Goal: Task Accomplishment & Management: Manage account settings

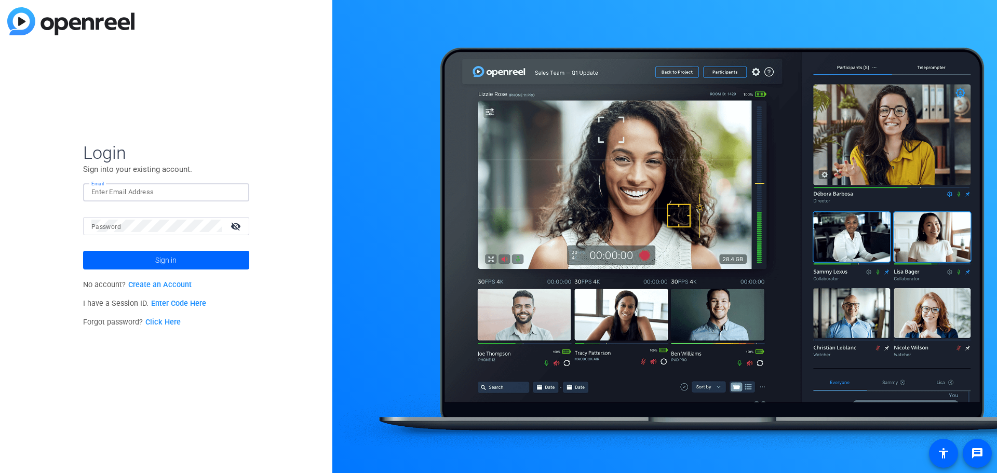
click at [119, 197] on input "Email" at bounding box center [165, 192] width 149 height 12
type input "[EMAIL_ADDRESS][DOMAIN_NAME]"
click at [83, 251] on button "Sign in" at bounding box center [166, 260] width 166 height 19
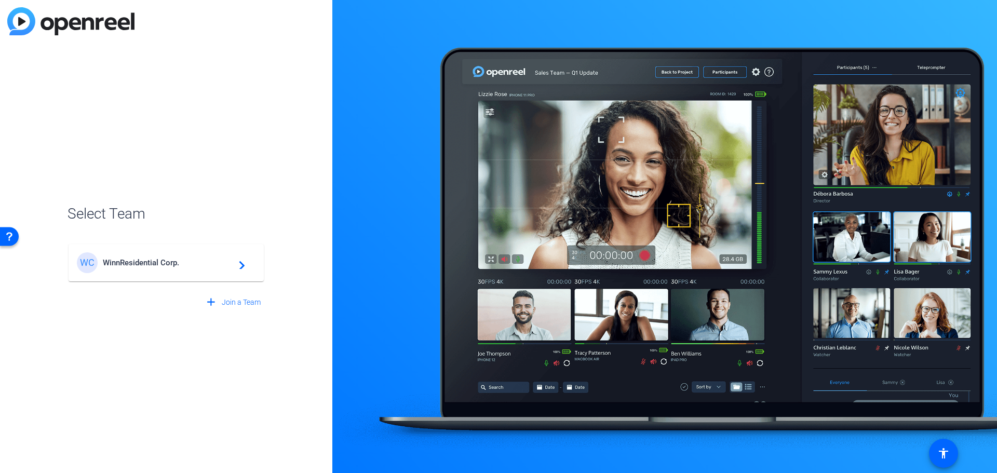
click at [151, 253] on div "WC WinnResidential Corp. navigate_next" at bounding box center [166, 262] width 179 height 21
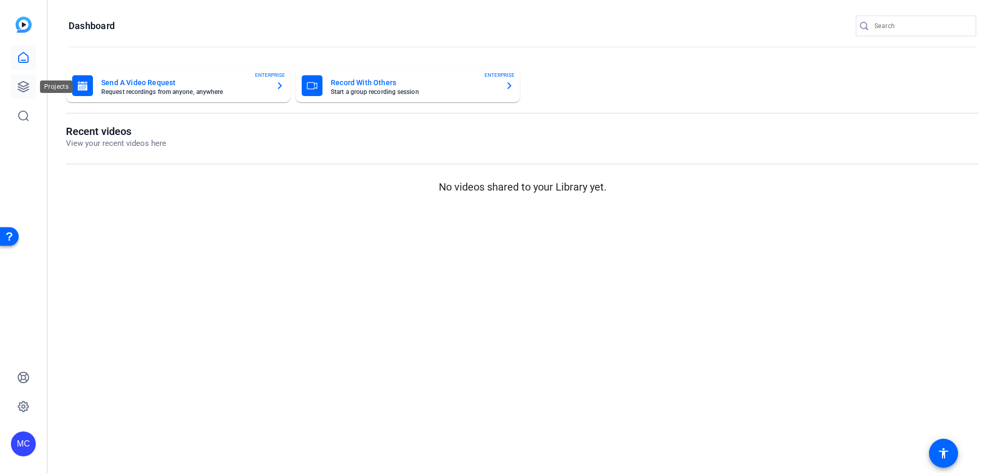
click at [25, 90] on icon at bounding box center [23, 86] width 12 height 12
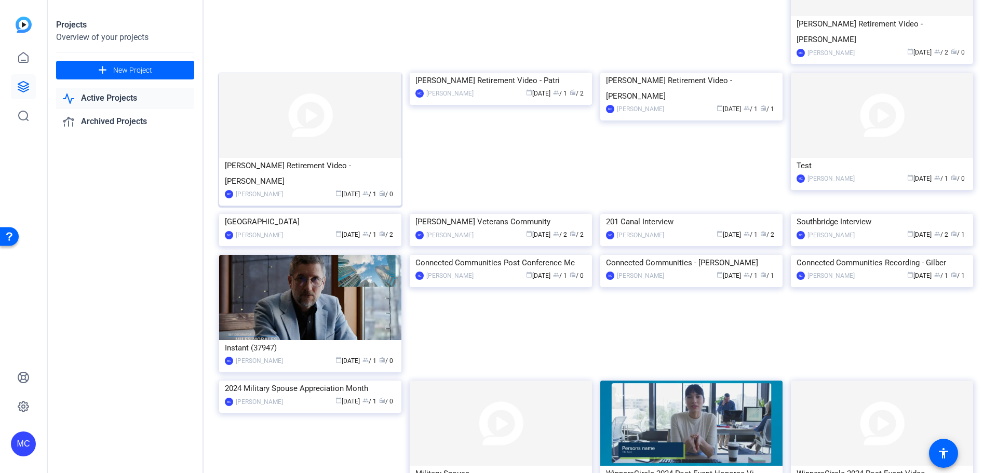
scroll to position [307, 0]
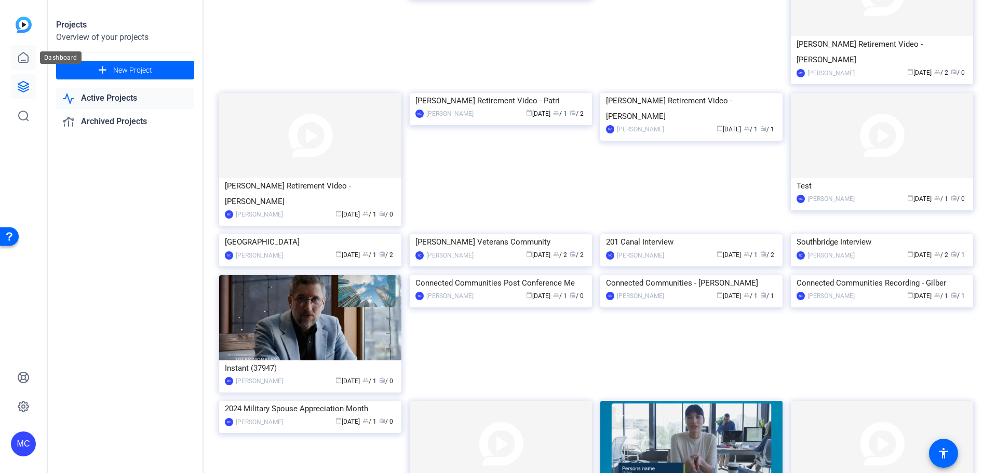
click at [23, 62] on icon at bounding box center [23, 57] width 9 height 10
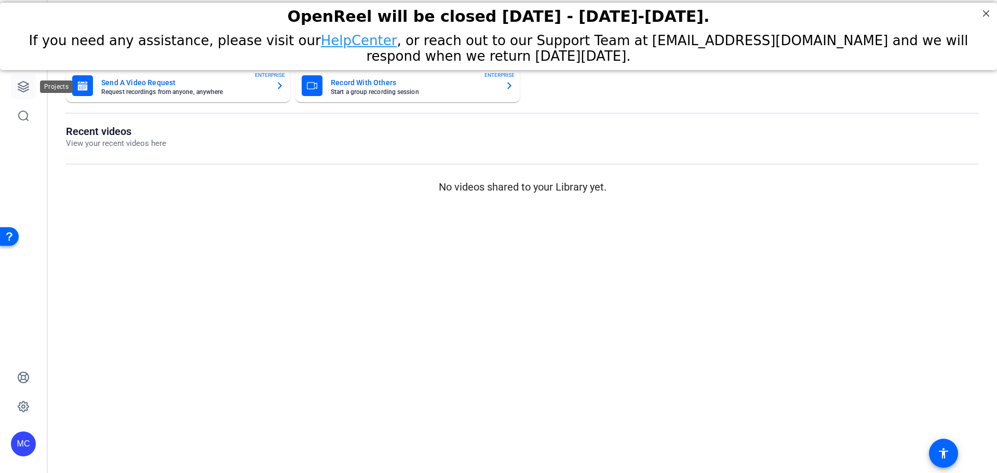
click at [26, 93] on link at bounding box center [23, 86] width 25 height 25
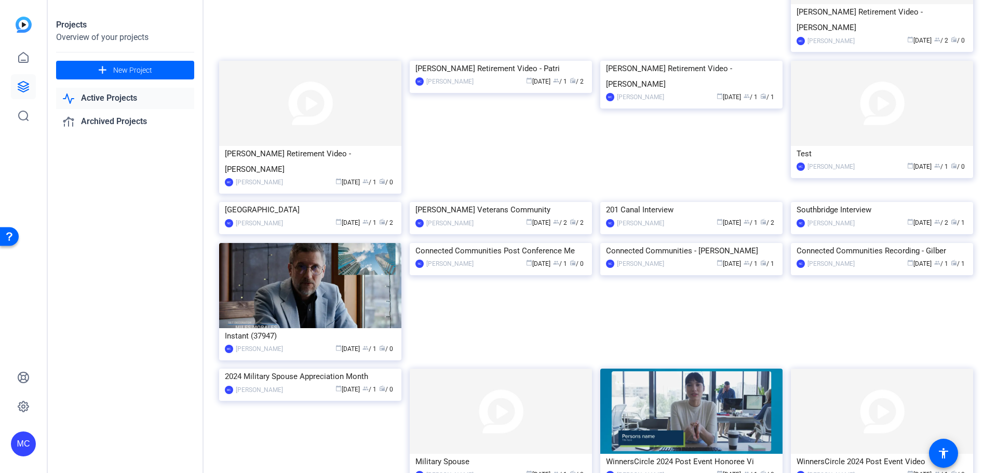
scroll to position [363, 0]
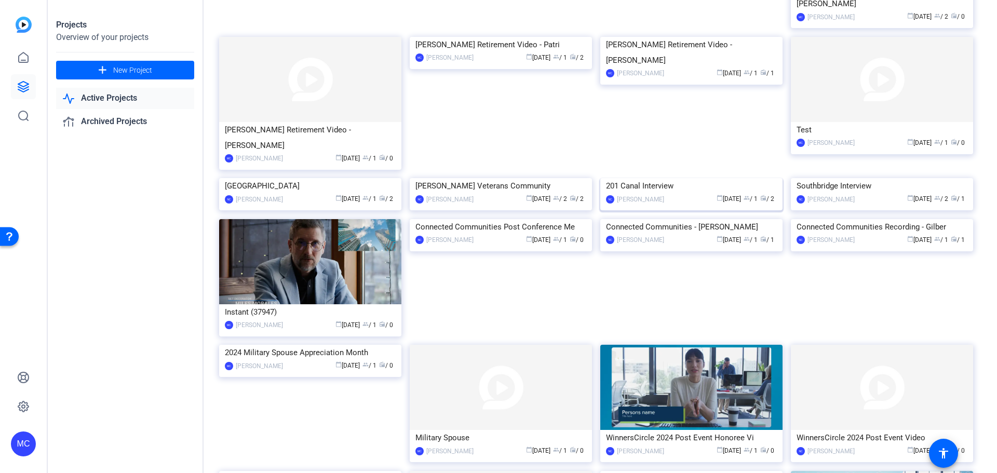
click at [688, 178] on img at bounding box center [691, 178] width 182 height 0
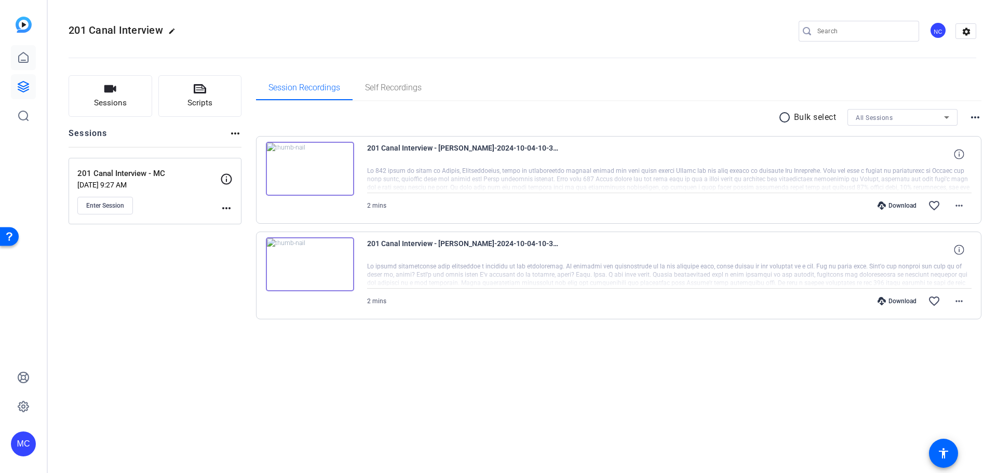
click at [19, 60] on icon at bounding box center [23, 57] width 9 height 10
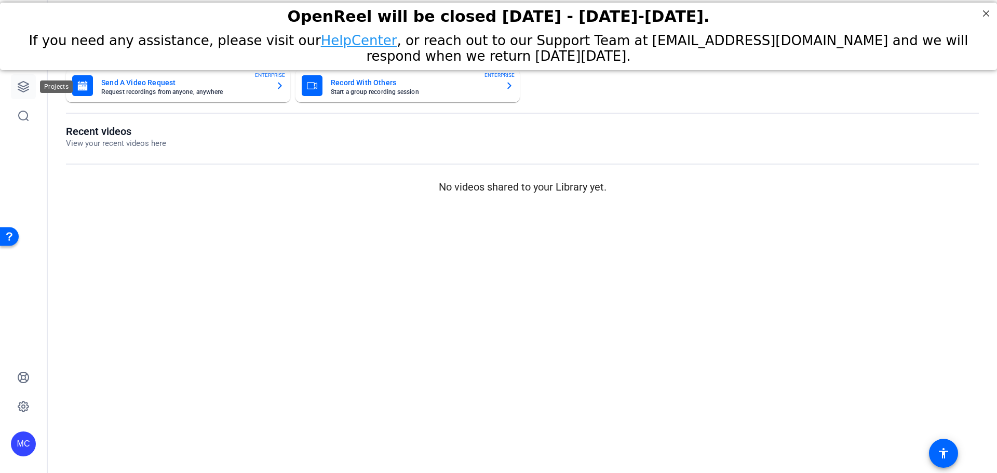
click at [31, 88] on link at bounding box center [23, 86] width 25 height 25
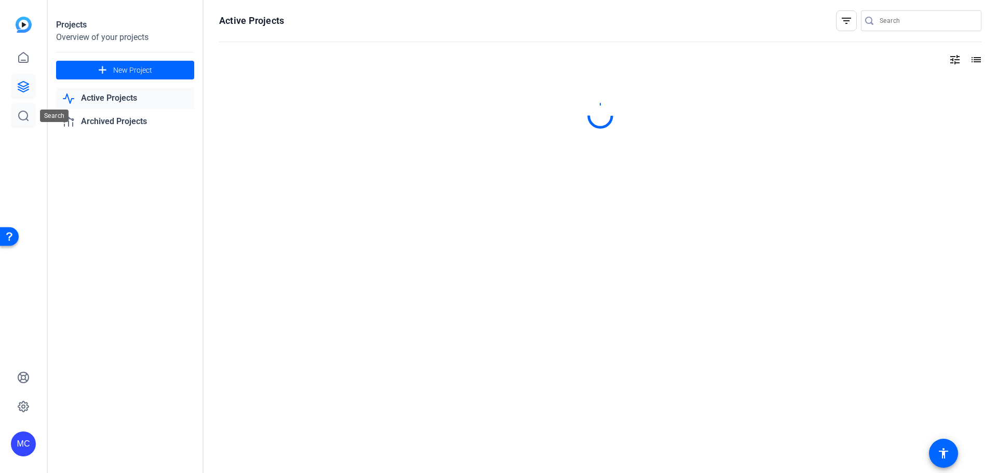
click at [29, 117] on icon at bounding box center [23, 116] width 12 height 12
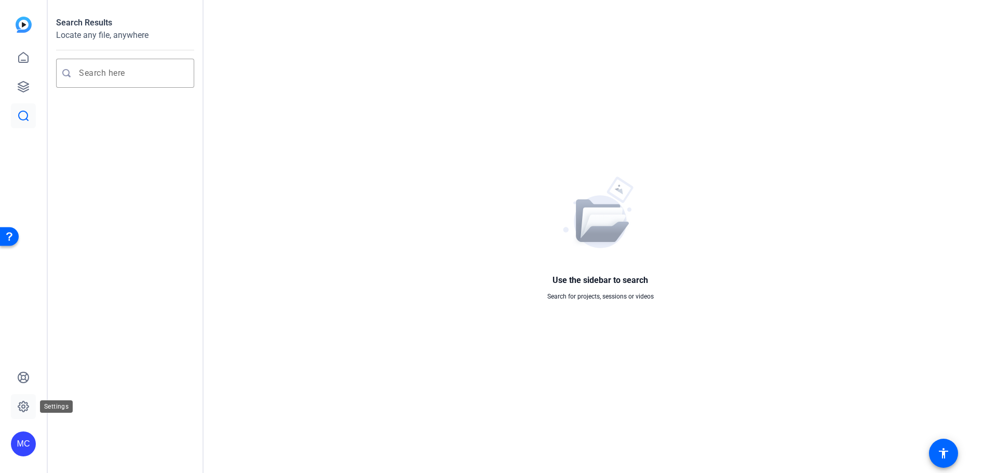
click at [21, 408] on icon at bounding box center [23, 406] width 12 height 12
